Goal: Information Seeking & Learning: Learn about a topic

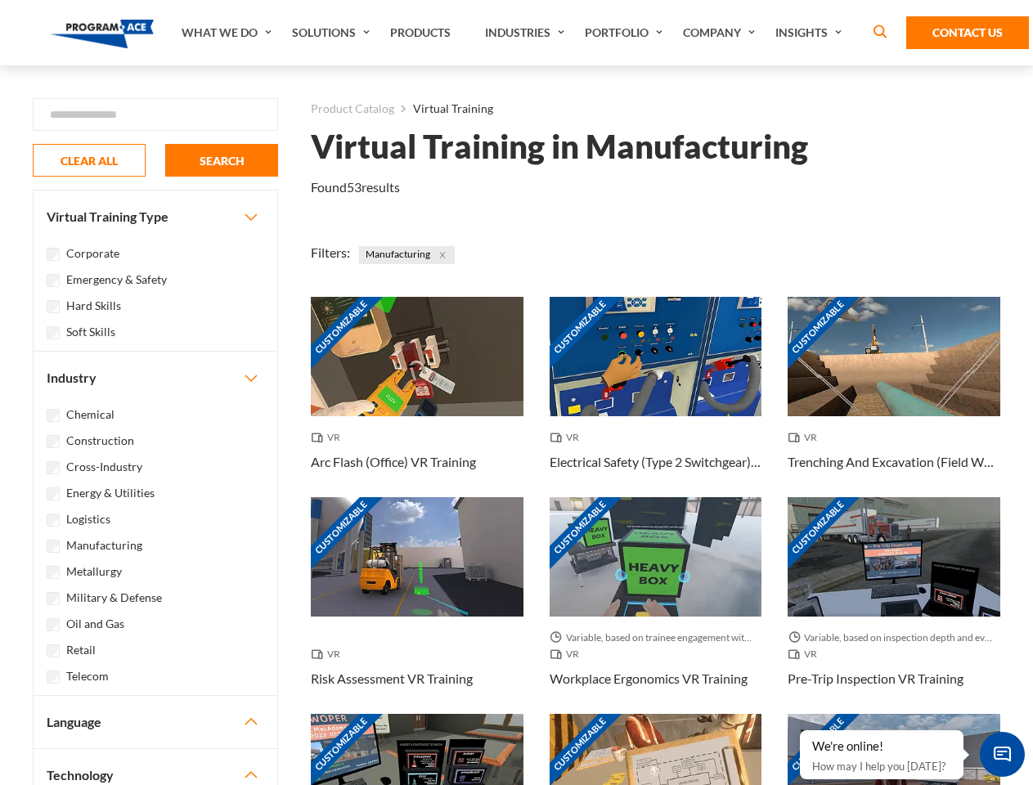
click at [228, 33] on link "What We Do" at bounding box center [228, 32] width 110 height 65
click at [333, 33] on link "Solutions" at bounding box center [333, 32] width 98 height 65
click at [527, 33] on link "Industries" at bounding box center [527, 32] width 100 height 65
click at [722, 33] on link "Company" at bounding box center [721, 32] width 92 height 65
click at [812, 33] on link "Insights" at bounding box center [810, 32] width 87 height 65
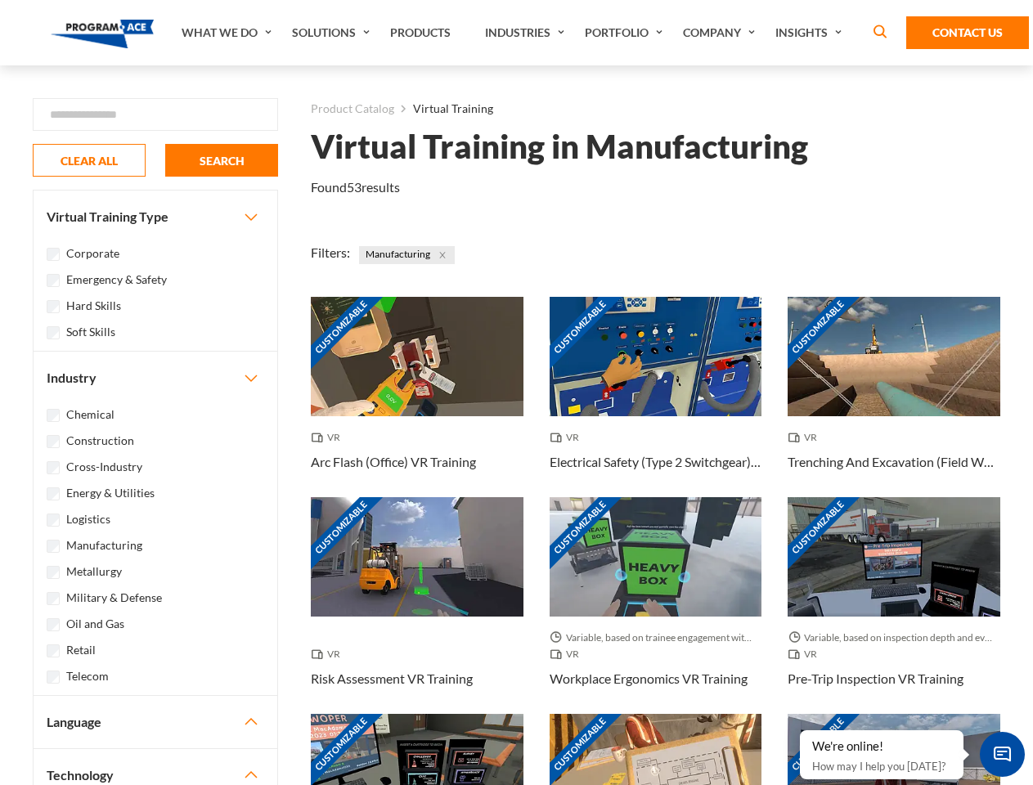
click at [0, 0] on div "Blog White Papers News" at bounding box center [0, 0] width 0 height 0
click at [0, 0] on strong "How Virtual Learning Can Enhance Workforce Productivity: A Guide for L&D Manage…" at bounding box center [0, 0] width 0 height 0
click at [1002, 754] on span "Minimize live chat window" at bounding box center [1003, 755] width 60 height 60
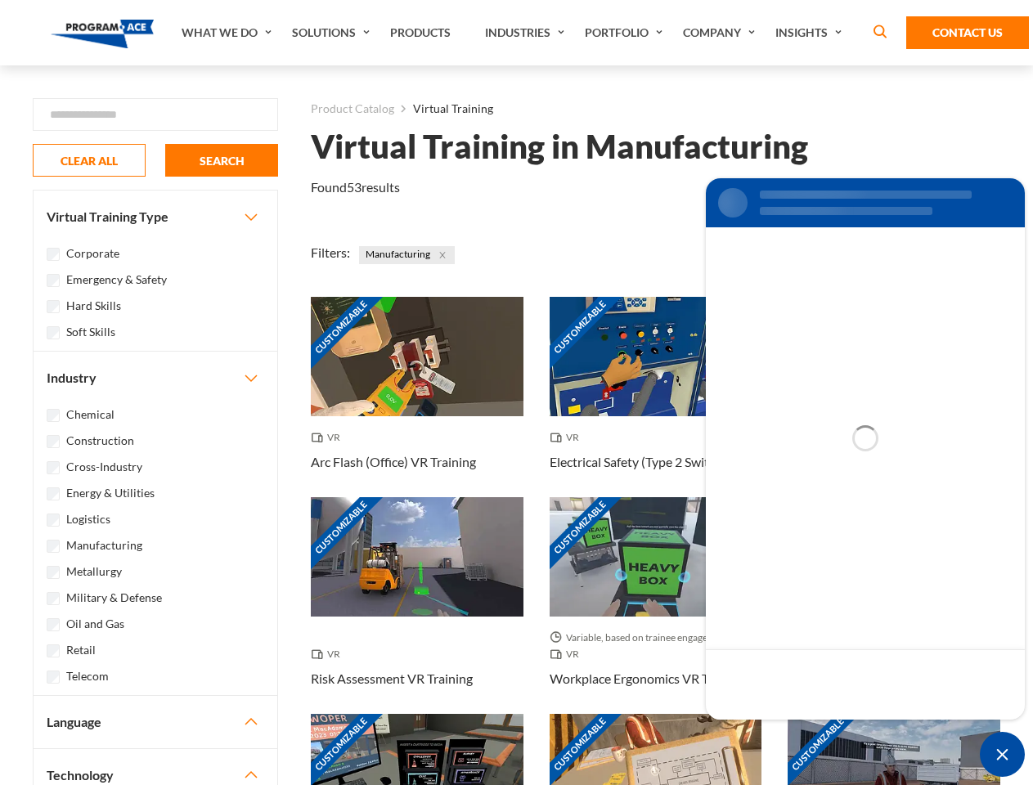
click at [801, 731] on div "Customizable" at bounding box center [894, 773] width 213 height 119
